Goal: Check status: Check status

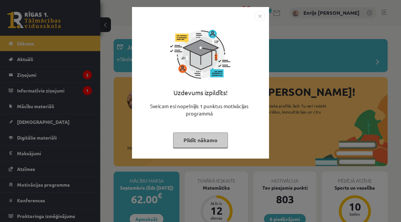
click at [207, 139] on button "Pildīt nākamo" at bounding box center [200, 140] width 55 height 15
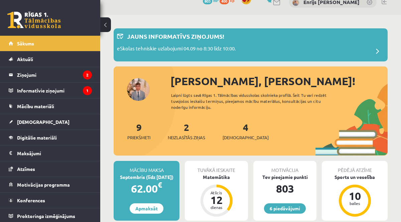
scroll to position [10, 0]
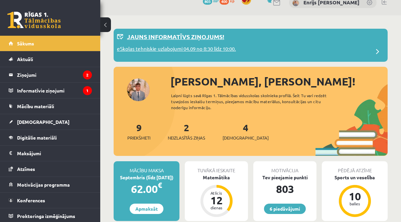
click at [299, 47] on div "eSkolas tehniskie uzlabojumi 04.09 no 8:30 līdz 10:00." at bounding box center [250, 51] width 267 height 13
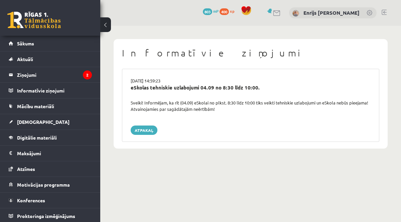
click at [155, 81] on div "03.09.2025 14:59:23" at bounding box center [251, 80] width 250 height 7
click at [46, 31] on div "0 Dāvanas 803 mP 400 xp" at bounding box center [50, 18] width 100 height 36
click at [45, 21] on link at bounding box center [33, 20] width 53 height 17
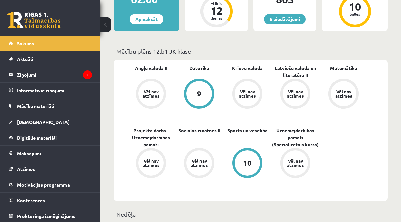
scroll to position [165, 0]
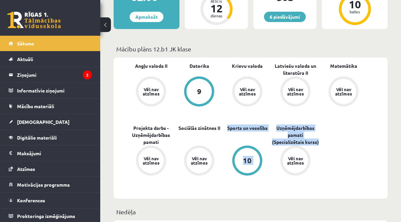
drag, startPoint x: 335, startPoint y: 143, endPoint x: 229, endPoint y: 122, distance: 108.9
click at [229, 122] on div "Angļu valoda II Vēl nav atzīmes Datorika 9 Krievu valoda Vēl nav atzīmes Latvie…" at bounding box center [247, 127] width 240 height 131
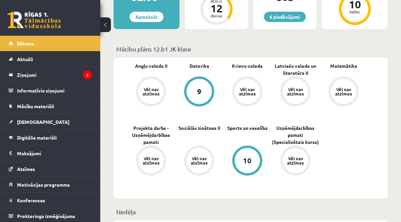
click at [338, 150] on div "Angļu valoda II Vēl nav atzīmes Datorika 9 Krievu valoda Vēl nav atzīmes Latvie…" at bounding box center [247, 127] width 240 height 131
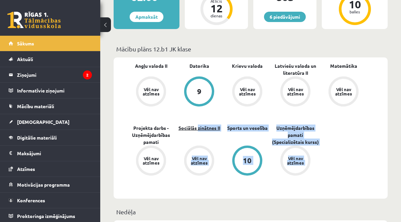
drag, startPoint x: 338, startPoint y: 150, endPoint x: 211, endPoint y: 127, distance: 129.1
click at [211, 127] on div "Angļu valoda II Vēl nav atzīmes Datorika 9 Krievu valoda Vēl nav atzīmes Latvie…" at bounding box center [247, 127] width 240 height 131
click at [329, 149] on div "Angļu valoda II Vēl nav atzīmes Datorika 9 Krievu valoda Vēl nav atzīmes Latvie…" at bounding box center [247, 127] width 240 height 131
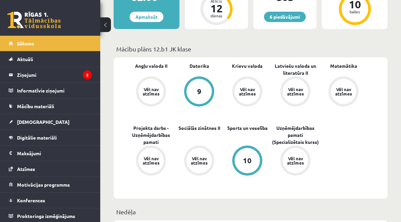
drag, startPoint x: 324, startPoint y: 147, endPoint x: 198, endPoint y: 139, distance: 125.8
click at [198, 139] on div "Angļu valoda II Vēl nav atzīmes Datorika 9 Krievu valoda Vēl nav atzīmes Latvie…" at bounding box center [247, 127] width 240 height 131
drag, startPoint x: 125, startPoint y: 119, endPoint x: 303, endPoint y: 189, distance: 191.8
click at [303, 190] on div "Angļu valoda II Vēl nav atzīmes Datorika 9 Krievu valoda Vēl nav atzīmes Latvie…" at bounding box center [250, 127] width 274 height 141
click at [316, 185] on div "Angļu valoda II Vēl nav atzīmes Datorika 9 Krievu valoda Vēl nav atzīmes Latvie…" at bounding box center [247, 127] width 240 height 131
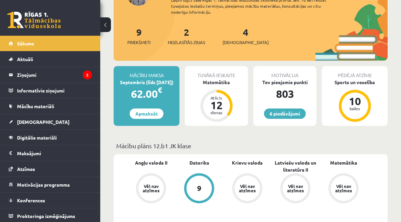
scroll to position [0, 0]
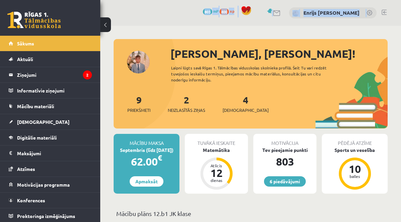
drag, startPoint x: 196, startPoint y: 12, endPoint x: 336, endPoint y: 33, distance: 141.7
click at [141, 14] on div "6 Dāvanas 803 mP 400 xp Enrijs Patriks Jefimovs" at bounding box center [250, 13] width 300 height 26
